Goal: Information Seeking & Learning: Learn about a topic

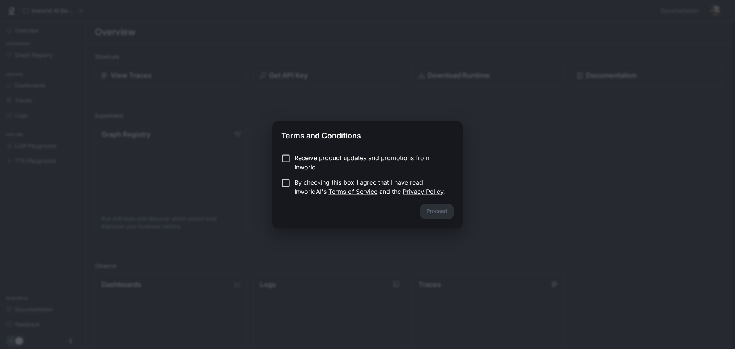
click at [300, 152] on div "Receive product updates and promotions from Inworld. By checking this box I agr…" at bounding box center [367, 175] width 191 height 57
click at [284, 152] on div "Receive product updates and promotions from Inworld. By checking this box I agr…" at bounding box center [367, 175] width 191 height 57
click at [438, 215] on button "Proceed" at bounding box center [436, 211] width 33 height 15
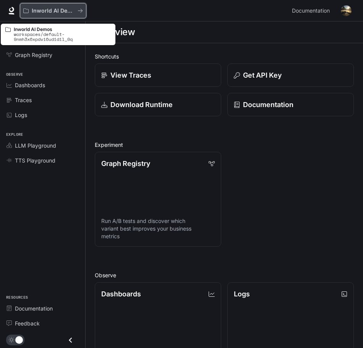
click at [67, 13] on p "Inworld AI Demos" at bounding box center [53, 11] width 43 height 7
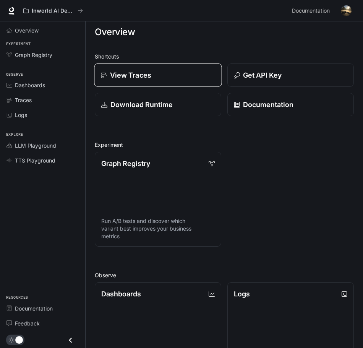
click at [116, 79] on p "View Traces" at bounding box center [130, 75] width 41 height 10
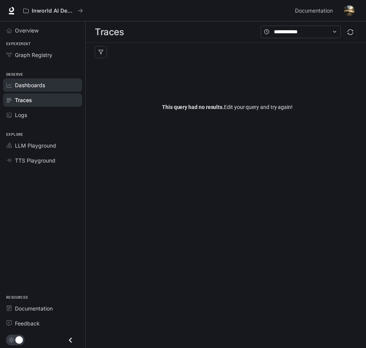
click at [56, 85] on div "Dashboards" at bounding box center [47, 85] width 64 height 8
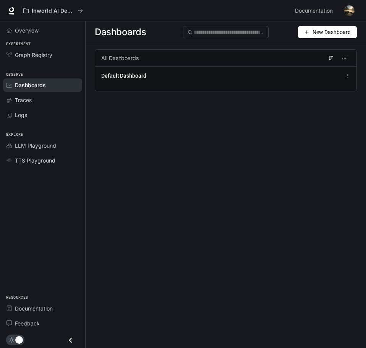
click at [53, 37] on li "Overview" at bounding box center [42, 30] width 85 height 15
click at [53, 32] on div "Overview" at bounding box center [47, 30] width 64 height 8
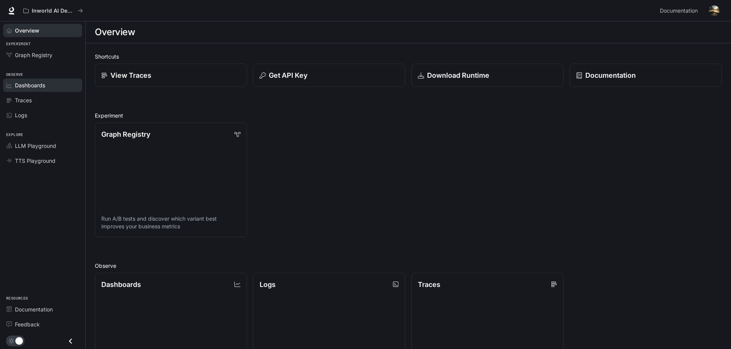
click at [28, 91] on link "Dashboards" at bounding box center [42, 84] width 79 height 13
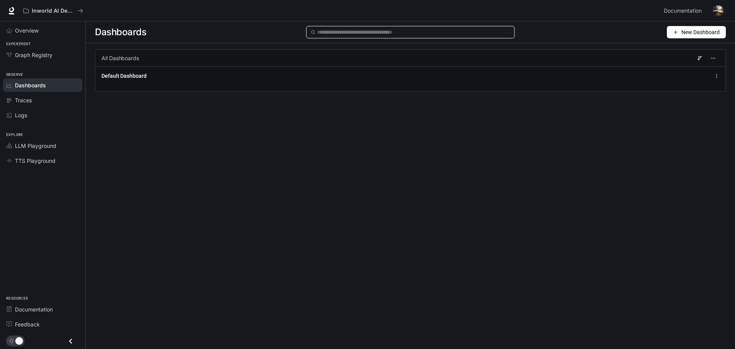
click at [342, 33] on input "text" at bounding box center [413, 32] width 193 height 8
click at [696, 35] on span "New Dashboard" at bounding box center [700, 32] width 38 height 8
click at [701, 45] on div "Create dashboard" at bounding box center [687, 48] width 64 height 8
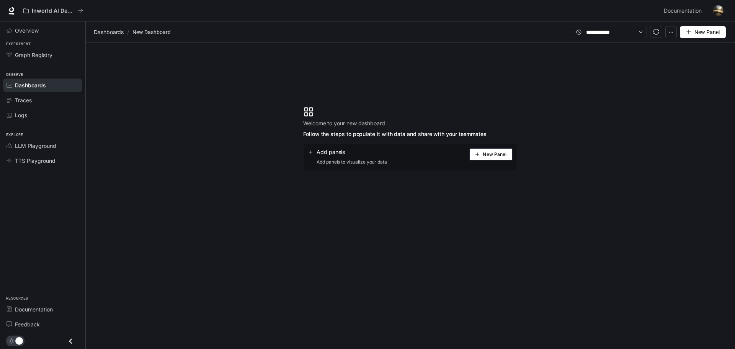
click at [481, 155] on button "New Panel" at bounding box center [490, 154] width 43 height 12
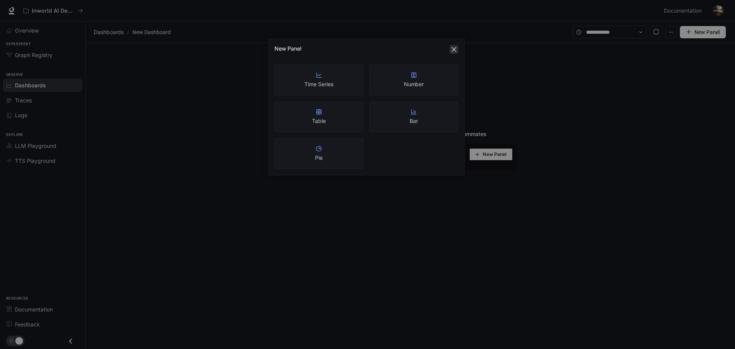
click at [454, 50] on icon "close" at bounding box center [453, 49] width 5 height 5
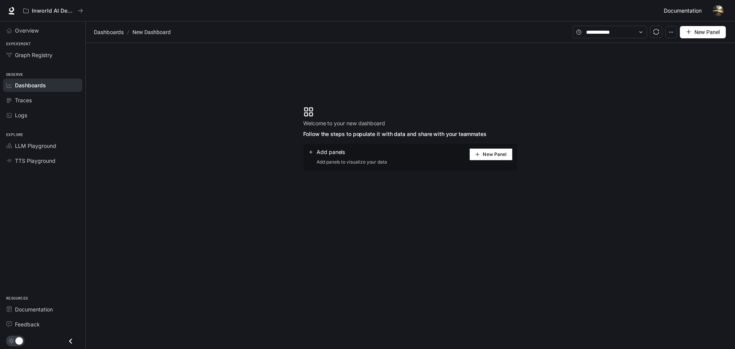
click at [677, 9] on span "Documentation" at bounding box center [682, 11] width 38 height 10
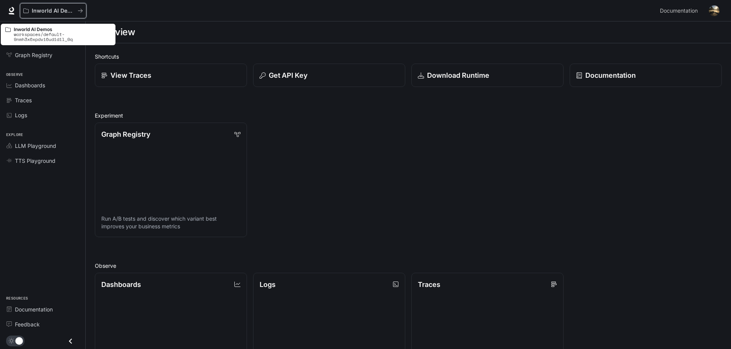
click at [82, 7] on button "Inworld AI Demos" at bounding box center [53, 10] width 67 height 15
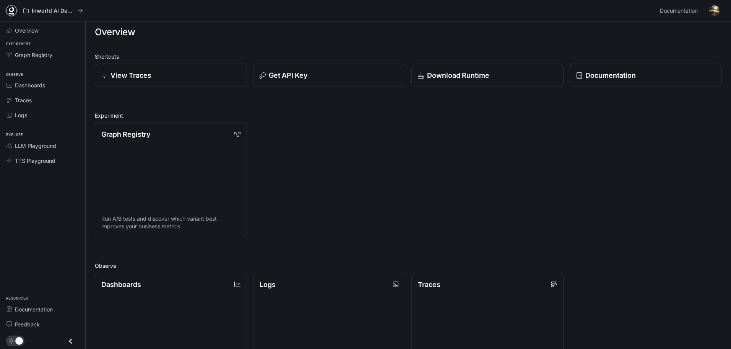
click at [11, 13] on icon at bounding box center [12, 14] width 6 height 2
click at [45, 49] on link "Graph Registry" at bounding box center [42, 54] width 79 height 13
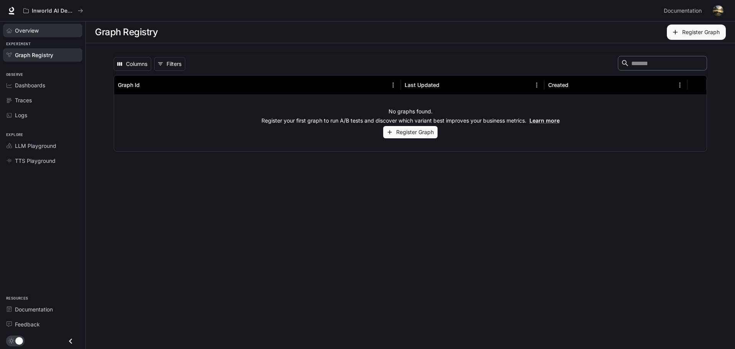
click at [43, 31] on div "Overview" at bounding box center [47, 30] width 64 height 8
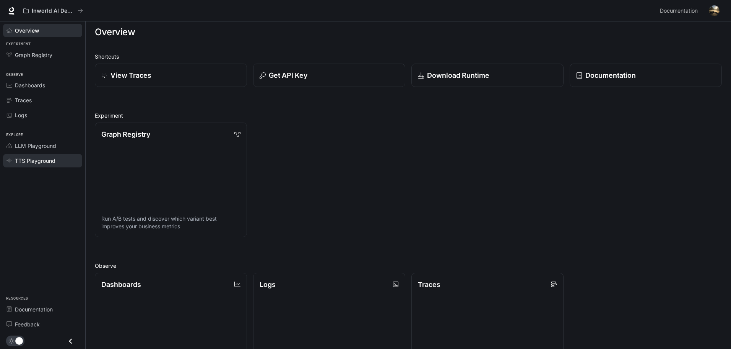
click at [49, 154] on link "TTS Playground" at bounding box center [42, 160] width 79 height 13
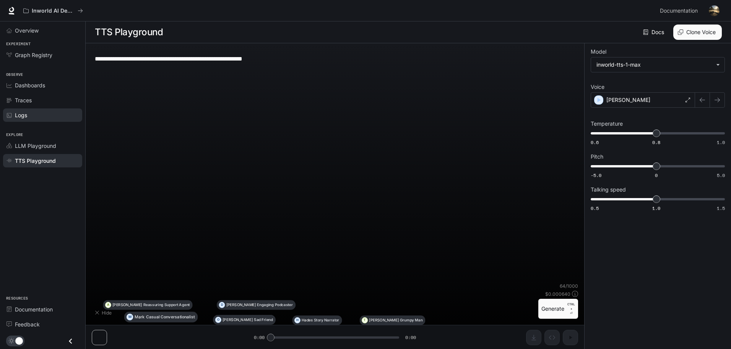
click at [41, 118] on div "Logs" at bounding box center [47, 115] width 64 height 8
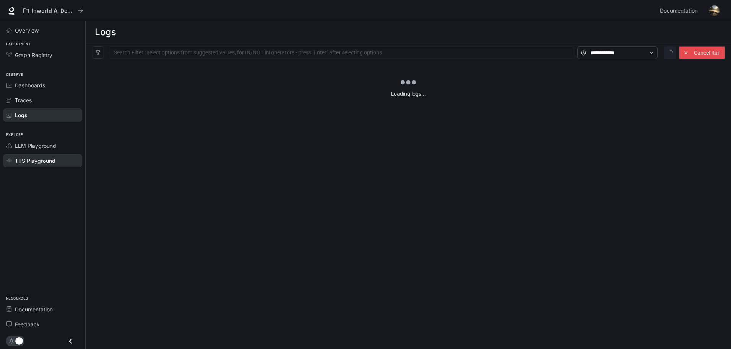
click at [55, 162] on div "TTS Playground" at bounding box center [47, 160] width 64 height 8
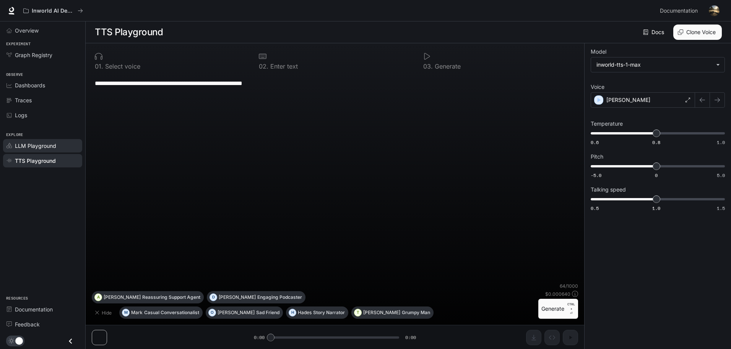
click at [47, 150] on link "LLM Playground" at bounding box center [42, 145] width 79 height 13
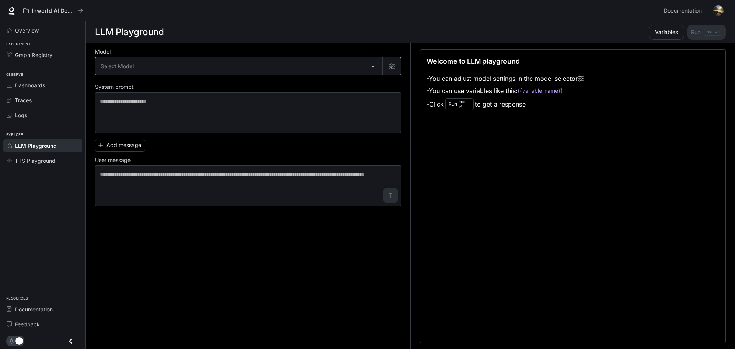
click at [173, 67] on body "Skip to main content Inworld AI Demos Documentation Documentation Portal Overvi…" at bounding box center [367, 174] width 735 height 349
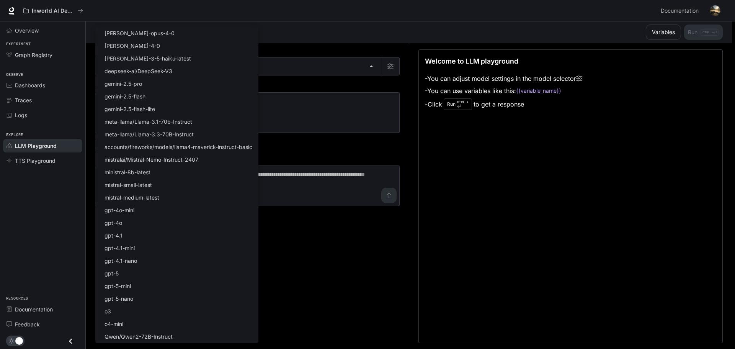
click at [326, 91] on div at bounding box center [367, 174] width 735 height 349
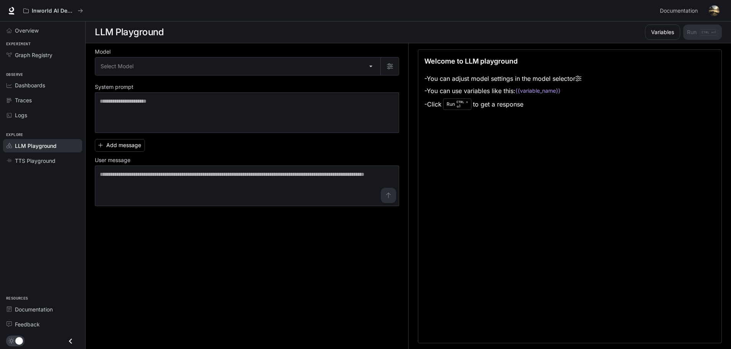
click at [72, 346] on button "Close drawer" at bounding box center [70, 341] width 17 height 16
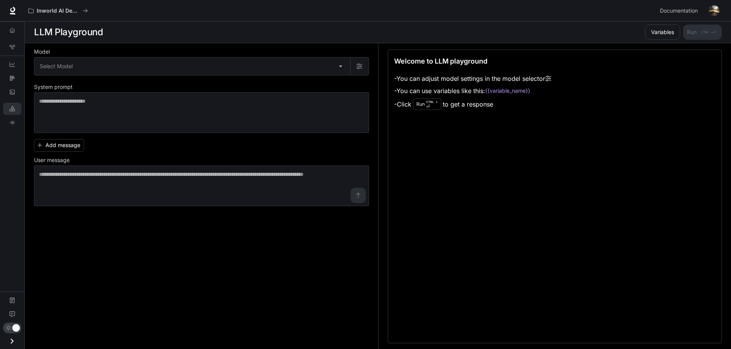
click at [13, 341] on icon "Open drawer" at bounding box center [12, 341] width 10 height 10
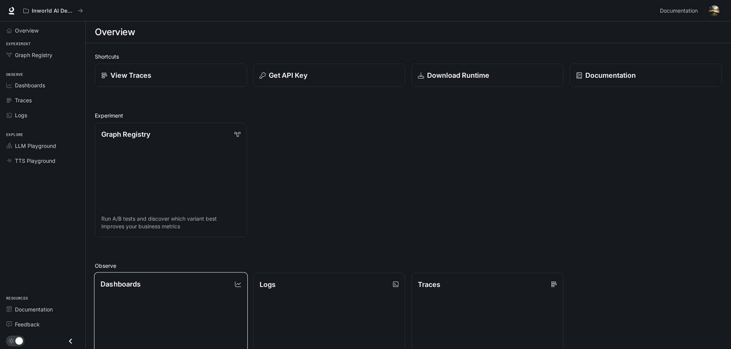
click at [213, 296] on link "Dashboards View and analyze your workspace metrics" at bounding box center [171, 329] width 154 height 115
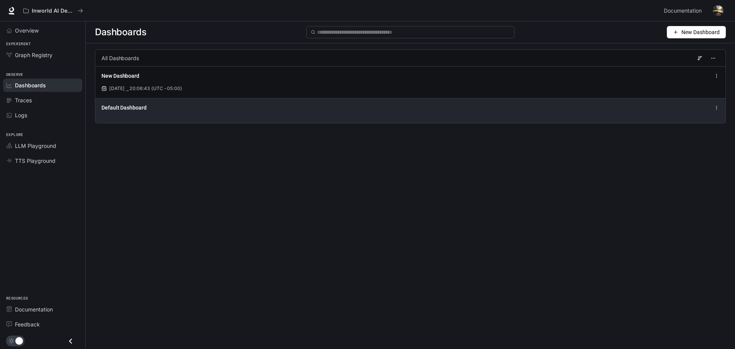
click at [245, 112] on div "Default Dashboard" at bounding box center [410, 110] width 630 height 25
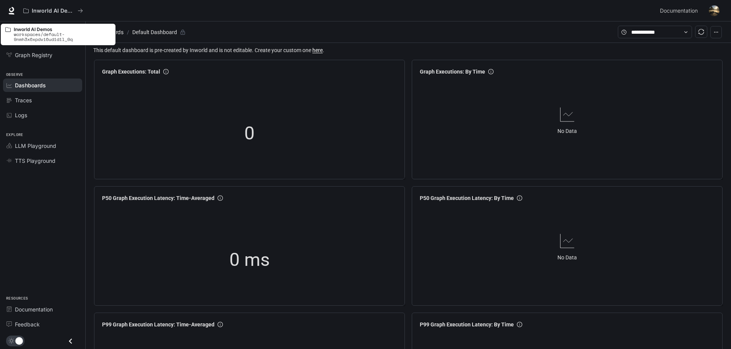
click at [23, 33] on p "workspaces/default-9nmh3x6xpdvi6udidil_0q" at bounding box center [62, 37] width 97 height 10
click at [73, 8] on p "Inworld AI Demos" at bounding box center [53, 11] width 43 height 7
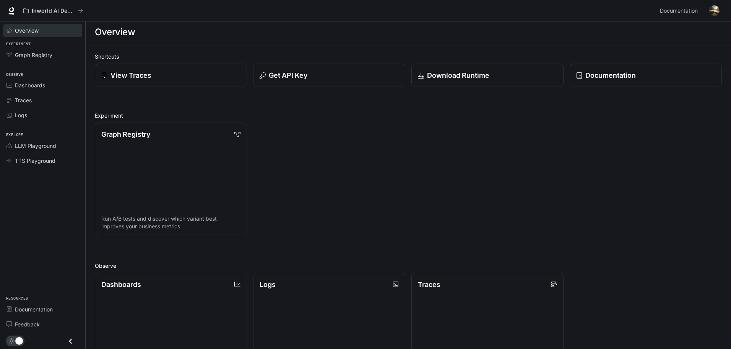
click at [23, 32] on span "Overview" at bounding box center [27, 30] width 24 height 8
